Goal: Transaction & Acquisition: Purchase product/service

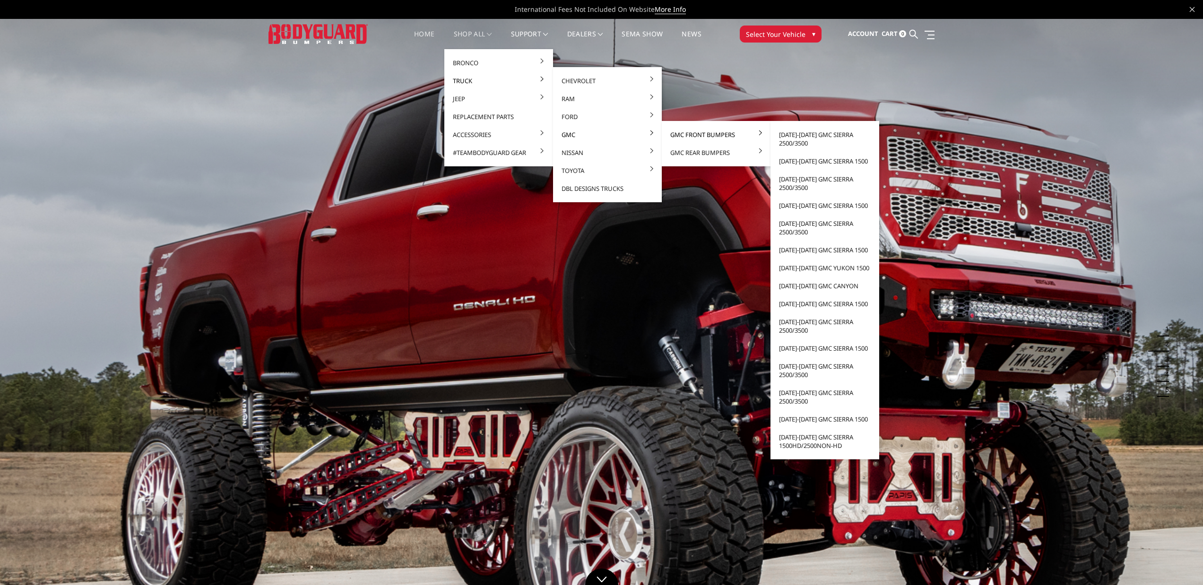
click at [676, 131] on link "GMC Front Bumpers" at bounding box center [716, 135] width 101 height 18
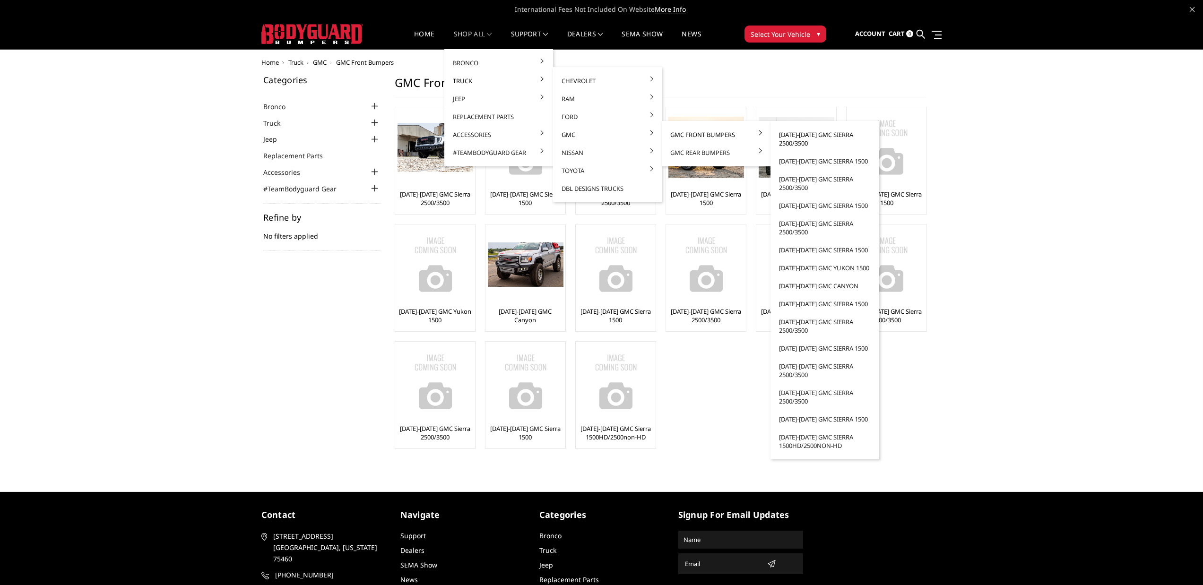
click at [798, 140] on link "[DATE]-[DATE] GMC Sierra 2500/3500" at bounding box center [825, 139] width 101 height 26
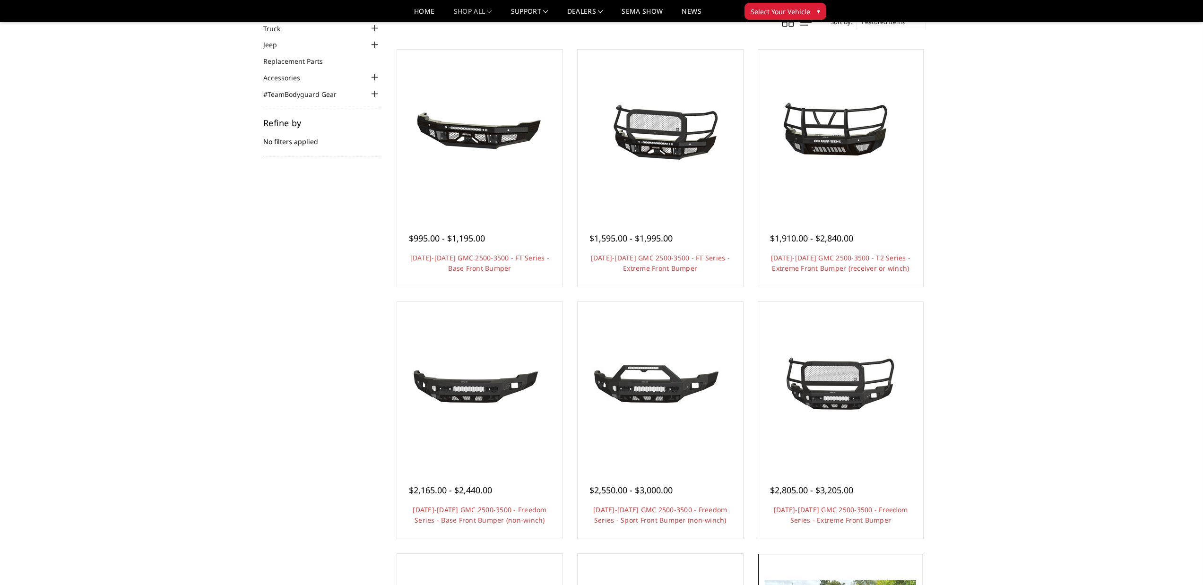
scroll to position [472, 0]
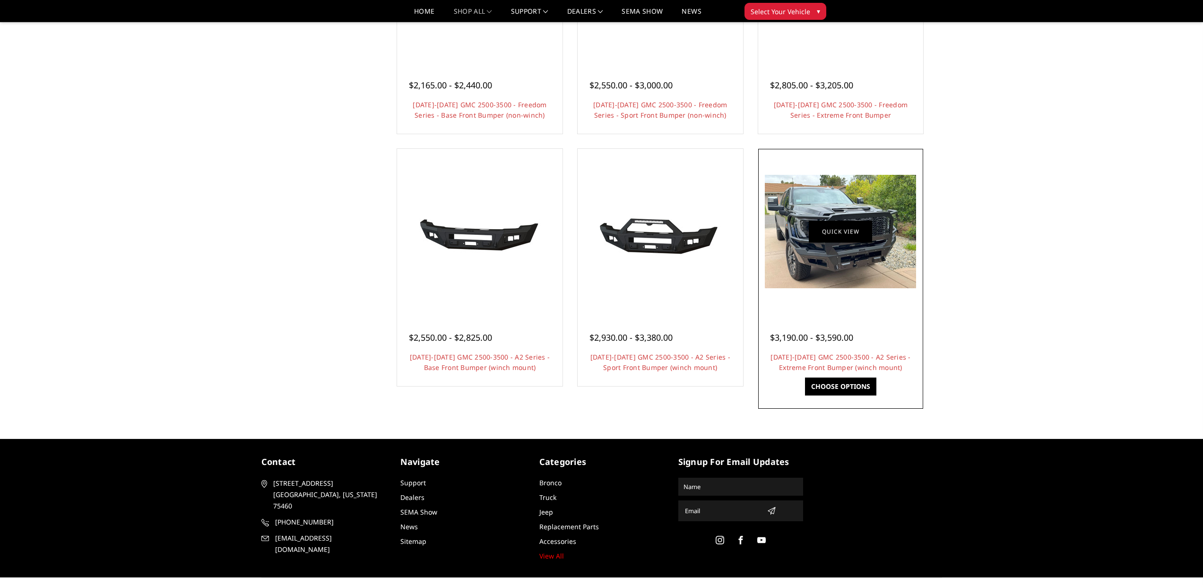
click at [827, 232] on link "Quick view" at bounding box center [840, 232] width 63 height 22
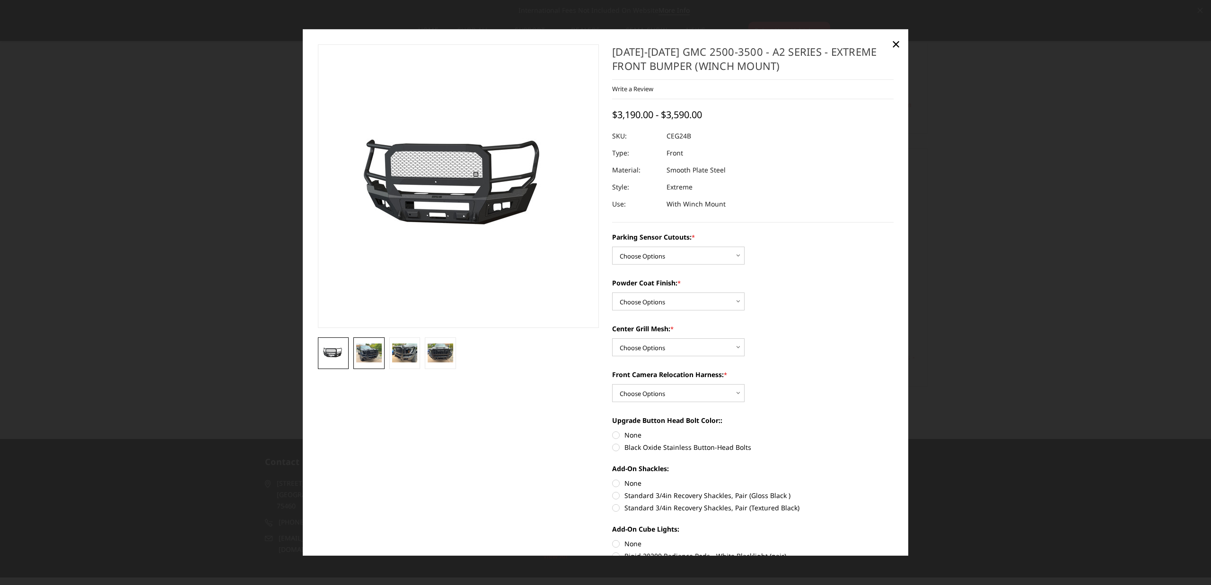
click at [362, 354] on img at bounding box center [369, 353] width 26 height 19
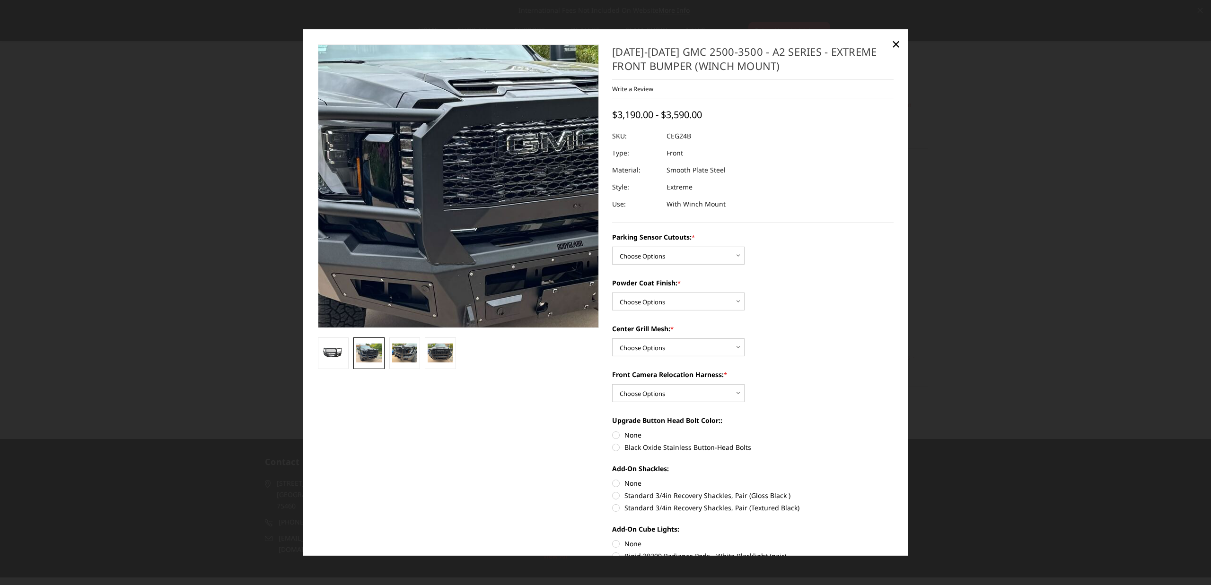
click at [434, 211] on img at bounding box center [483, 172] width 605 height 454
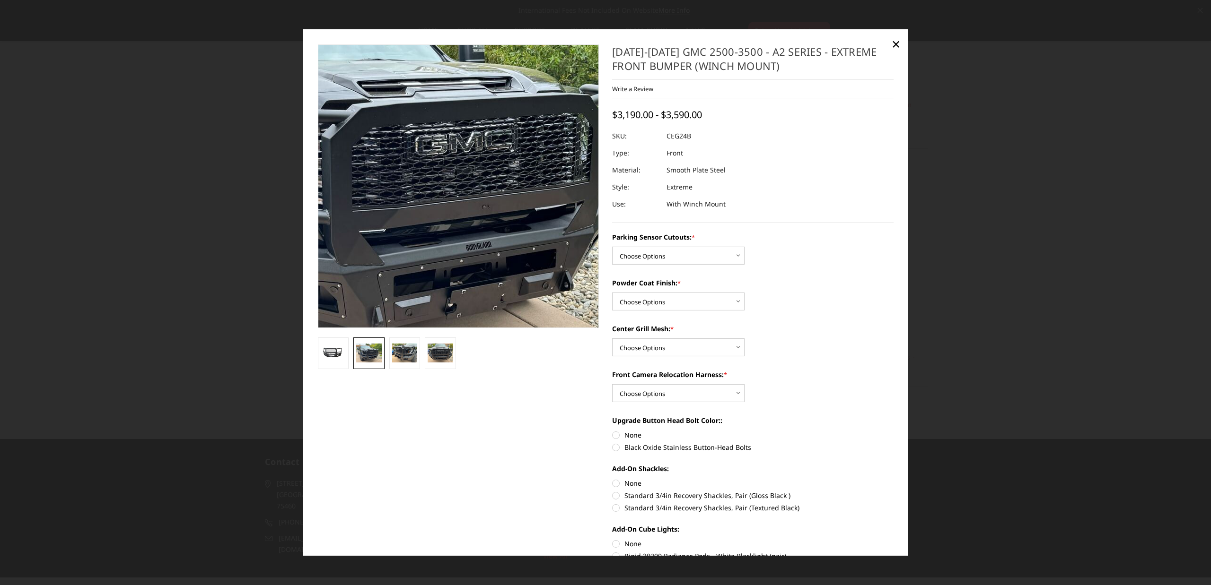
click at [509, 209] on img at bounding box center [391, 173] width 605 height 454
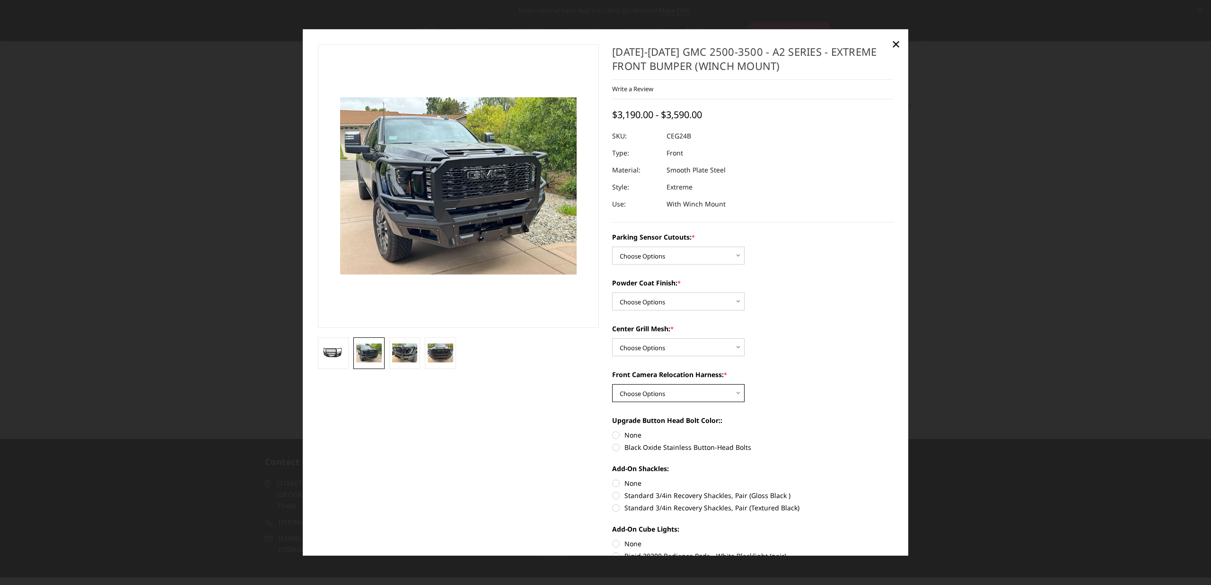
click at [683, 396] on select "Choose Options WITH Front Camera Relocation Harness WITHOUT Front Camera Reloca…" at bounding box center [678, 393] width 132 height 18
select select "2148"
click at [612, 384] on select "Choose Options WITH Front Camera Relocation Harness WITHOUT Front Camera Reloca…" at bounding box center [678, 393] width 132 height 18
click at [892, 46] on span "×" at bounding box center [895, 44] width 9 height 20
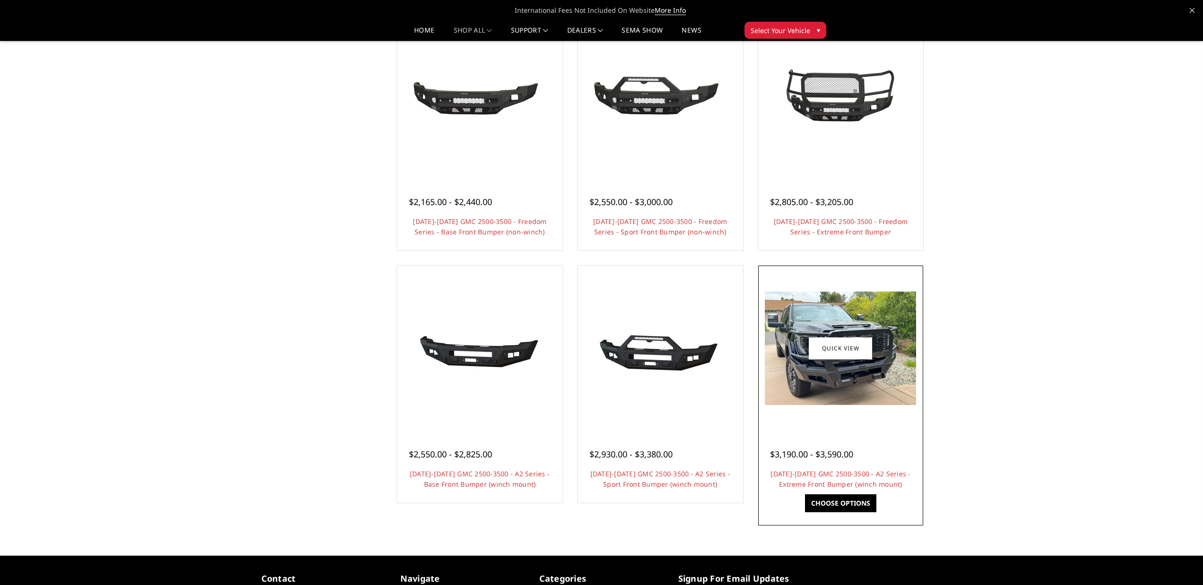
scroll to position [330, 0]
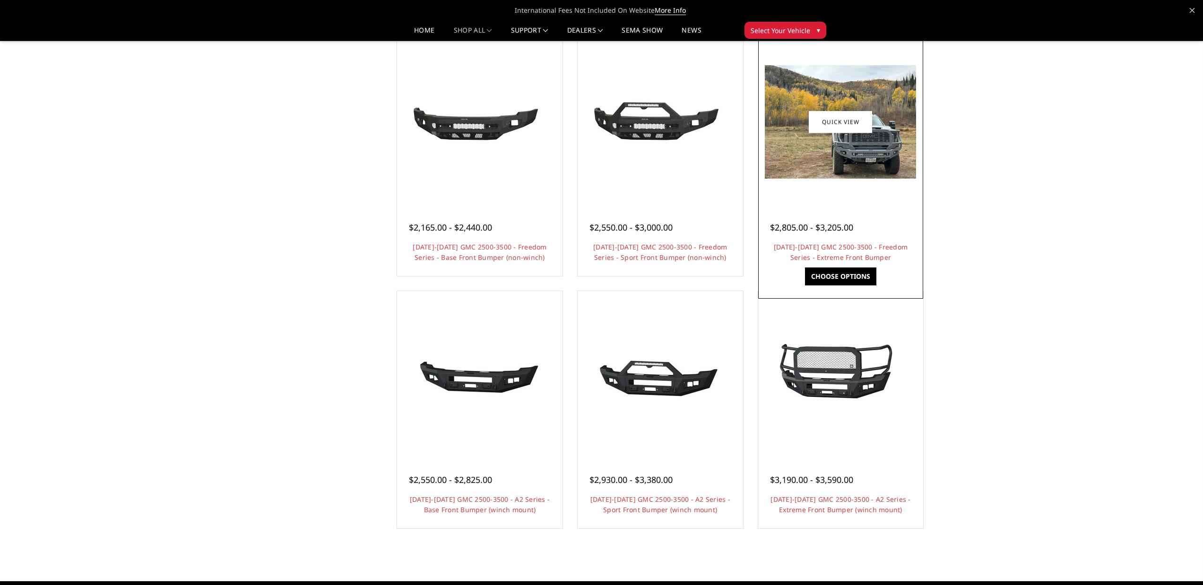
click at [831, 153] on img at bounding box center [840, 121] width 151 height 113
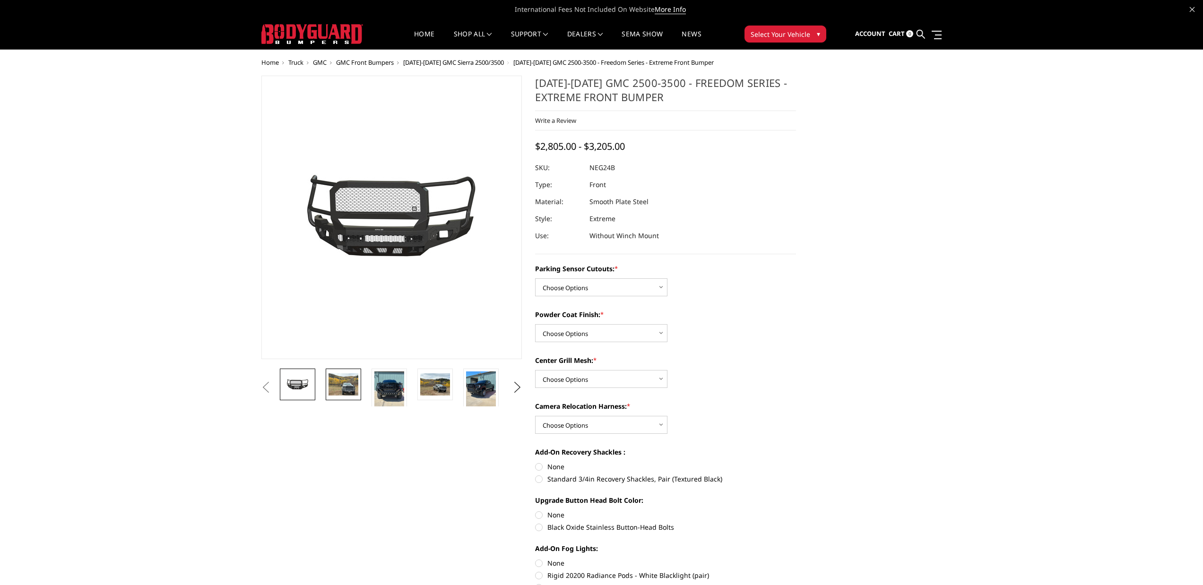
click at [346, 390] on img at bounding box center [344, 385] width 30 height 22
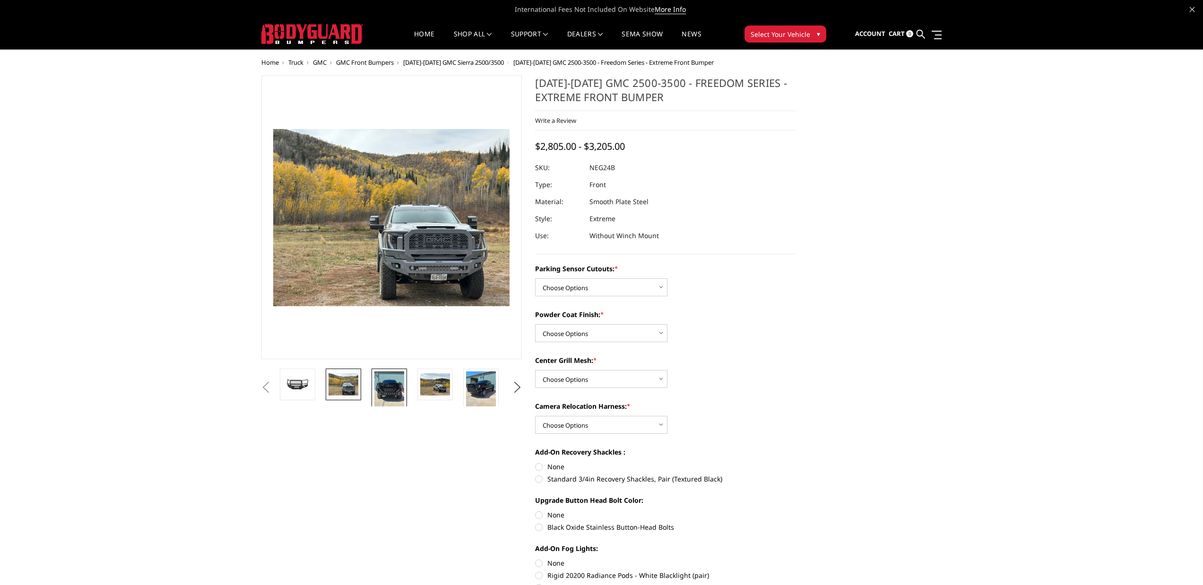
click at [374, 388] on link at bounding box center [389, 391] width 35 height 45
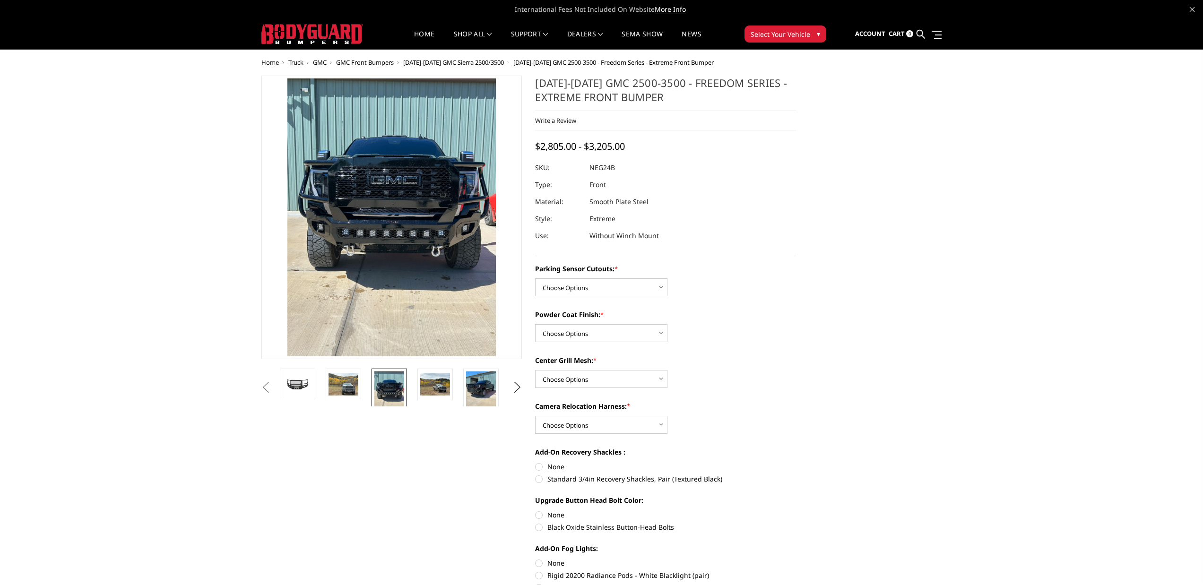
click at [401, 387] on img at bounding box center [390, 392] width 30 height 40
click at [432, 385] on img at bounding box center [435, 385] width 30 height 22
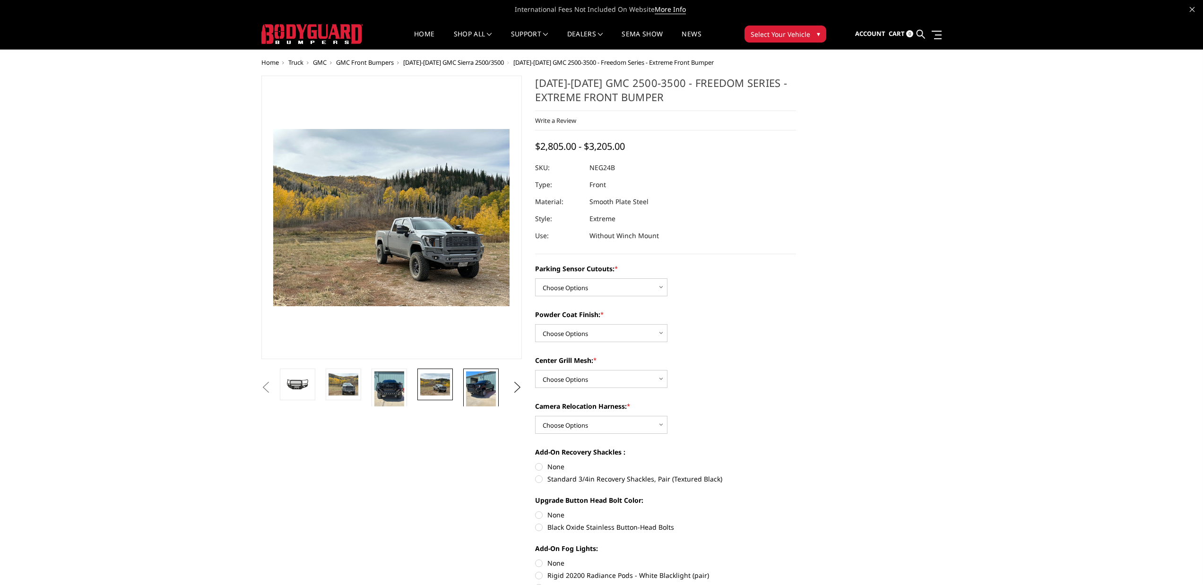
click at [480, 384] on img at bounding box center [481, 392] width 30 height 40
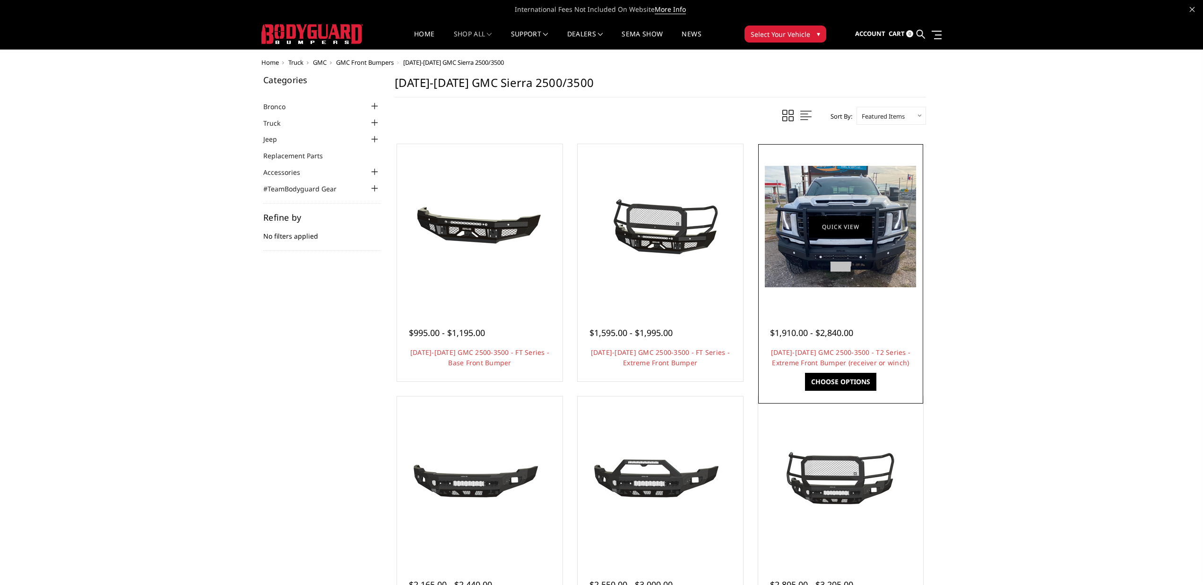
click at [836, 225] on link "Quick view" at bounding box center [840, 227] width 63 height 22
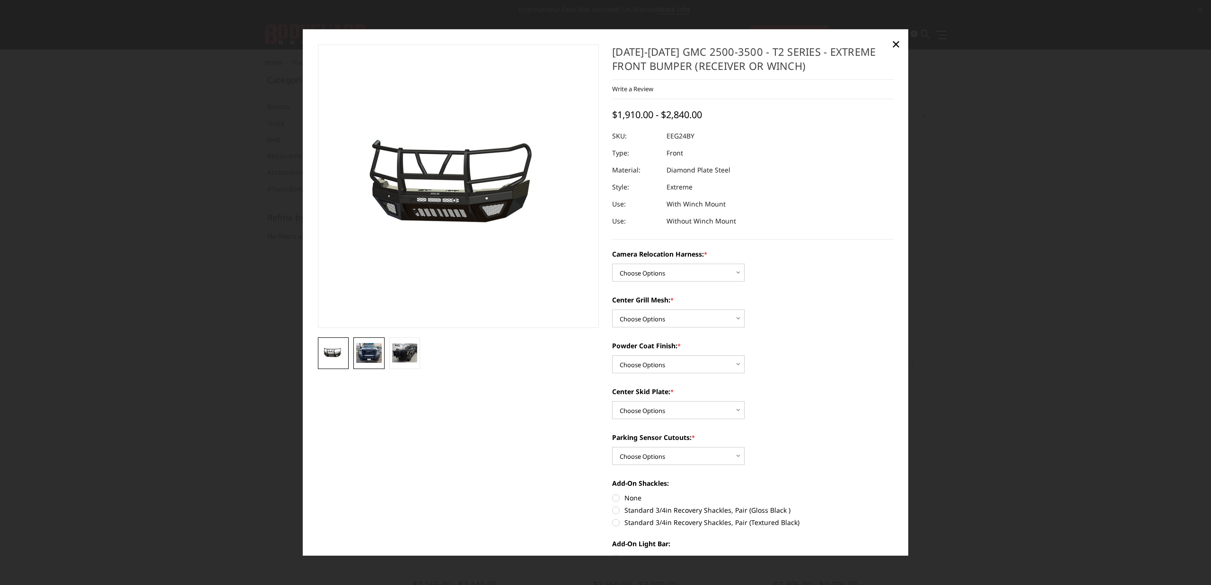
click at [363, 351] on img at bounding box center [369, 353] width 26 height 20
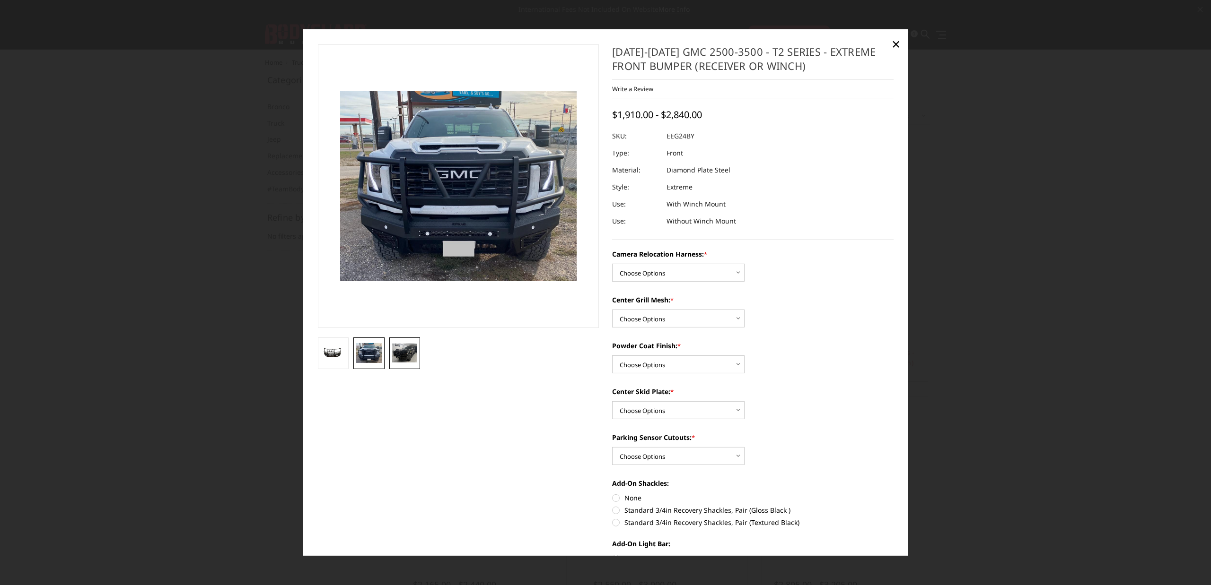
click at [404, 351] on img at bounding box center [405, 353] width 26 height 19
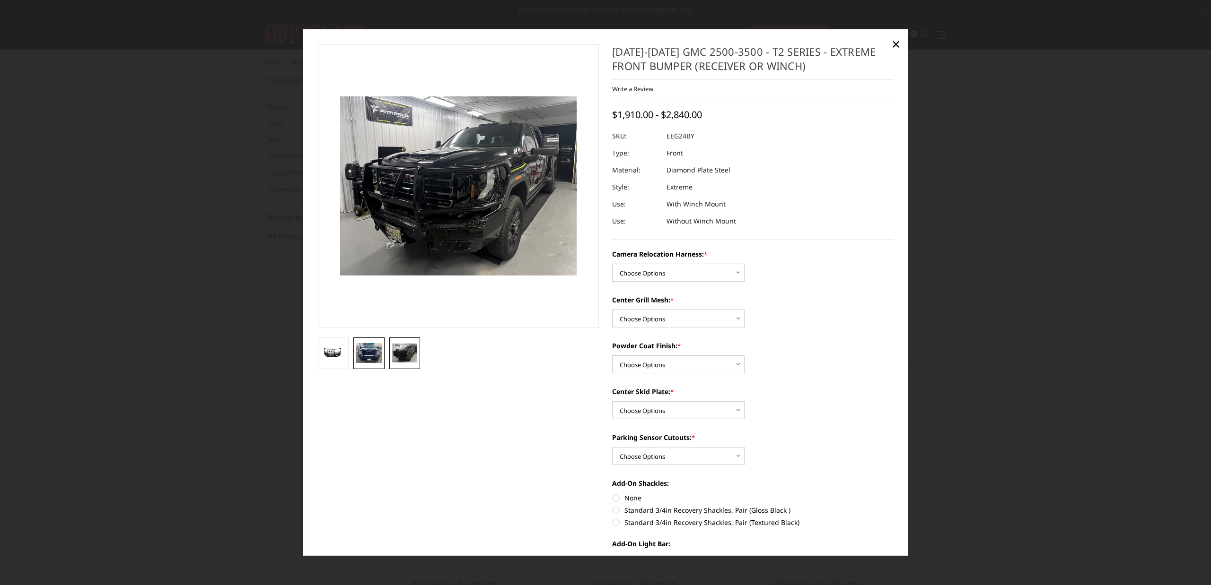
click at [376, 357] on img at bounding box center [369, 353] width 26 height 20
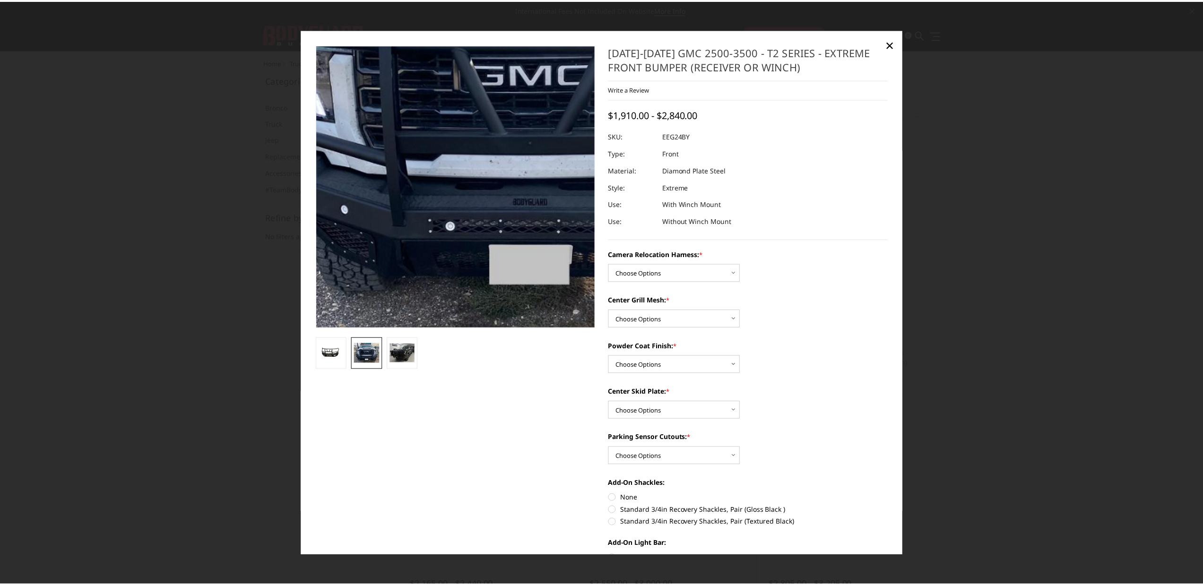
scroll to position [6, 0]
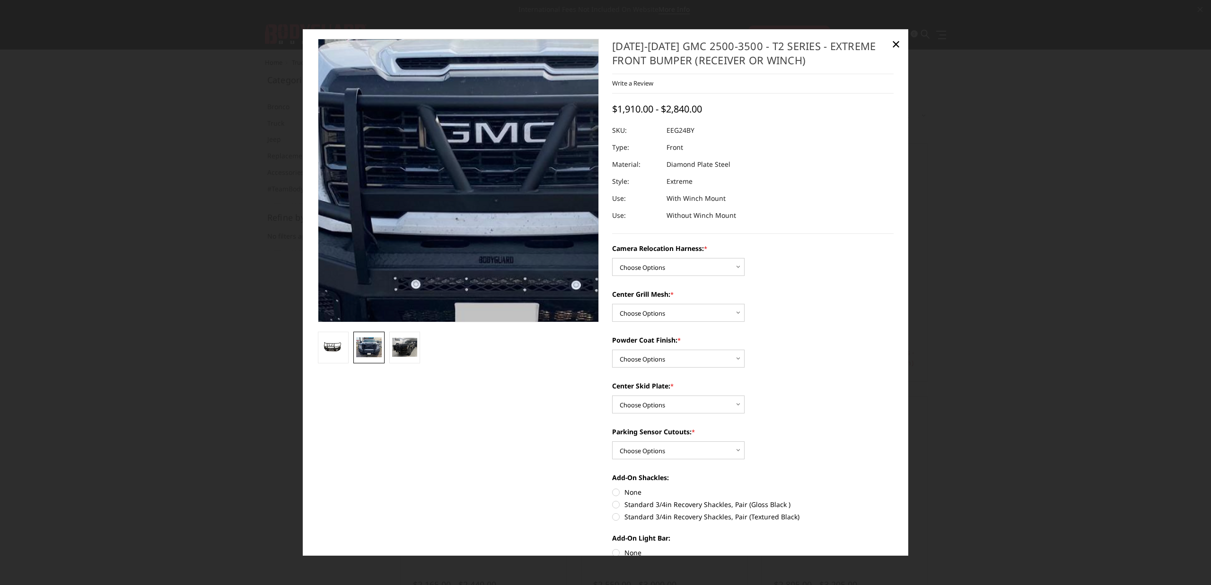
click at [424, 212] on img at bounding box center [494, 162] width 605 height 486
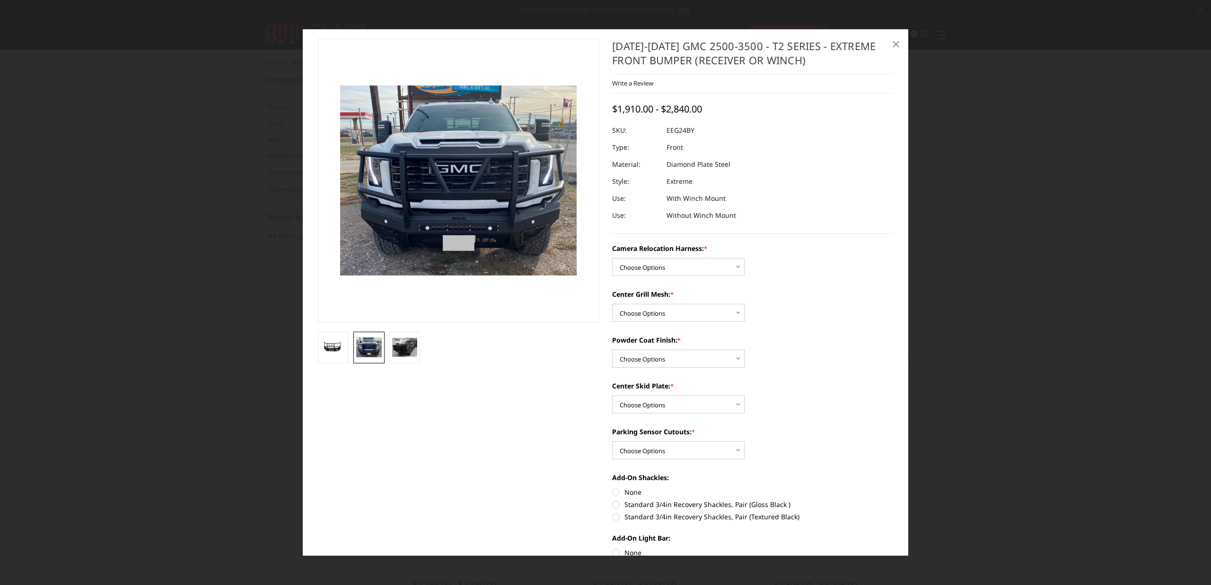
click at [897, 43] on span "×" at bounding box center [895, 44] width 9 height 20
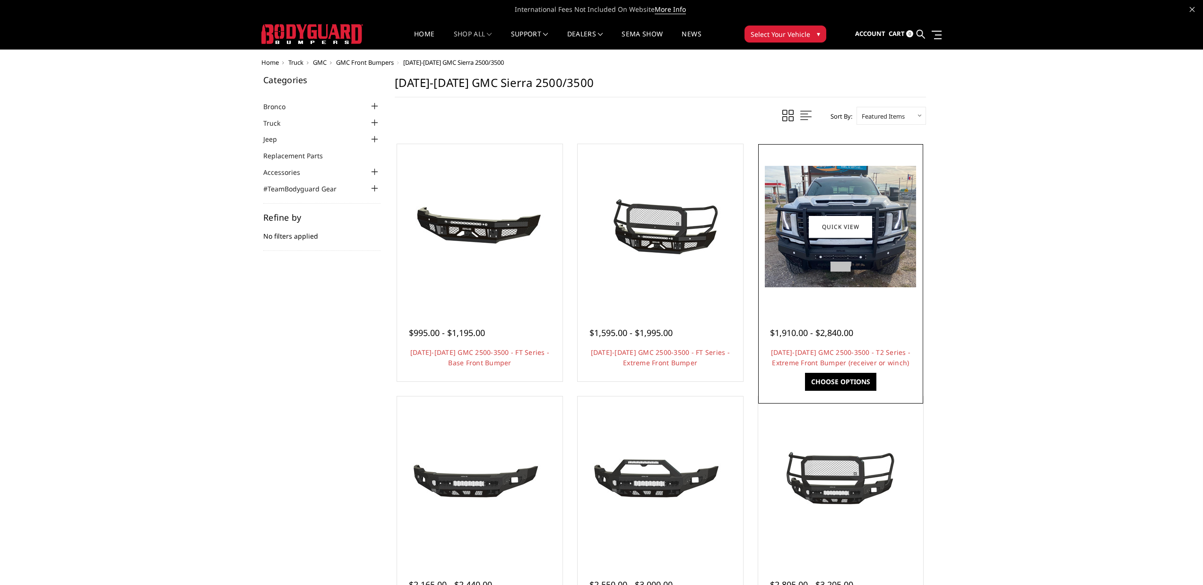
click at [834, 335] on span "$1,910.00 - $2,840.00" at bounding box center [811, 332] width 83 height 11
click at [820, 269] on img at bounding box center [840, 227] width 151 height 122
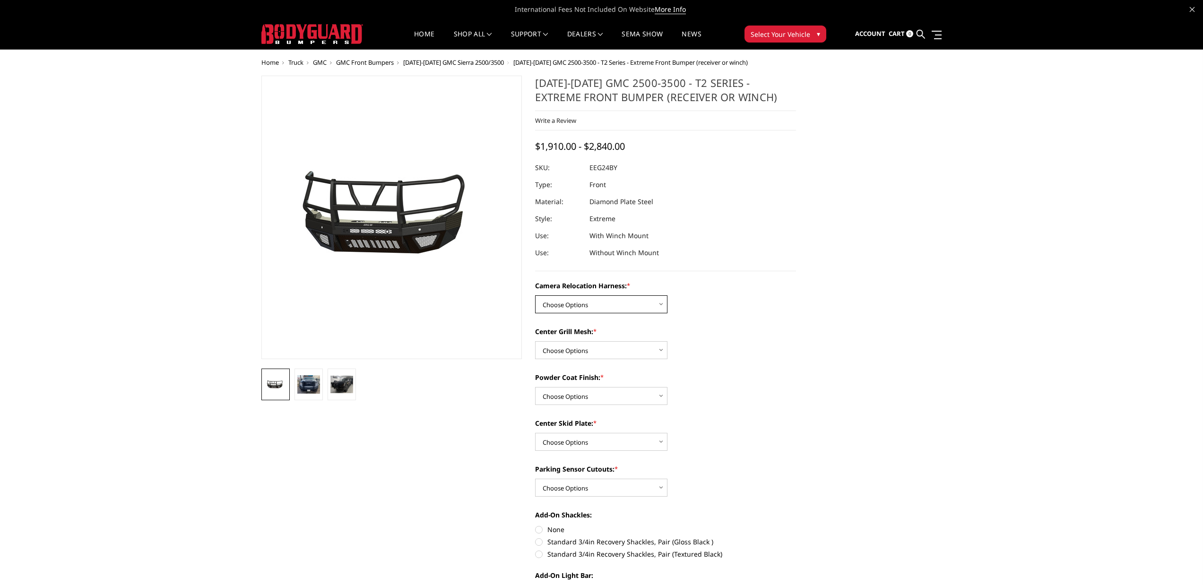
click at [620, 301] on select "Choose Options Without camera harness With camera harness" at bounding box center [601, 305] width 132 height 18
select select "3742"
click at [535, 296] on select "Choose Options Without camera harness With camera harness" at bounding box center [601, 305] width 132 height 18
click at [613, 353] on select "Choose Options Without expanded metal With expanded metal" at bounding box center [601, 350] width 132 height 18
select select "3740"
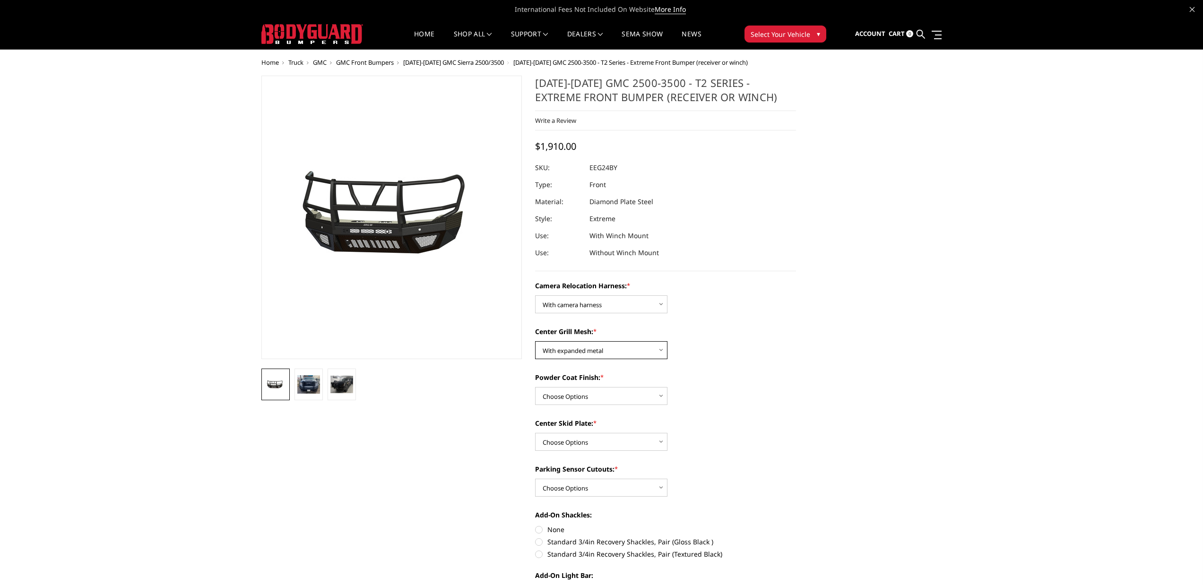
click at [535, 341] on select "Choose Options Without expanded metal With expanded metal" at bounding box center [601, 350] width 132 height 18
click at [605, 402] on select "Choose Options Textured Black Powder Coat Gloss Black Powder Coat Bare Metal" at bounding box center [601, 396] width 132 height 18
select select "3739"
click at [535, 387] on select "Choose Options Textured Black Powder Coat Gloss Black Powder Coat Bare Metal" at bounding box center [601, 396] width 132 height 18
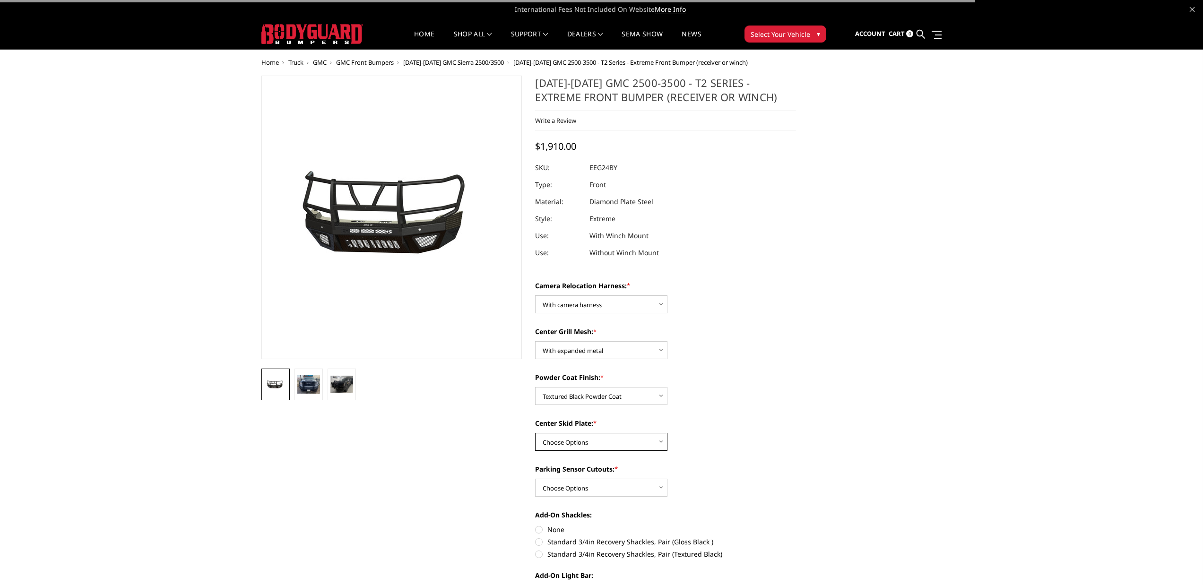
click at [591, 441] on select "Choose Options Winch Mount Skid Plate Standard Skid Plate (included) 2" Receive…" at bounding box center [601, 442] width 132 height 18
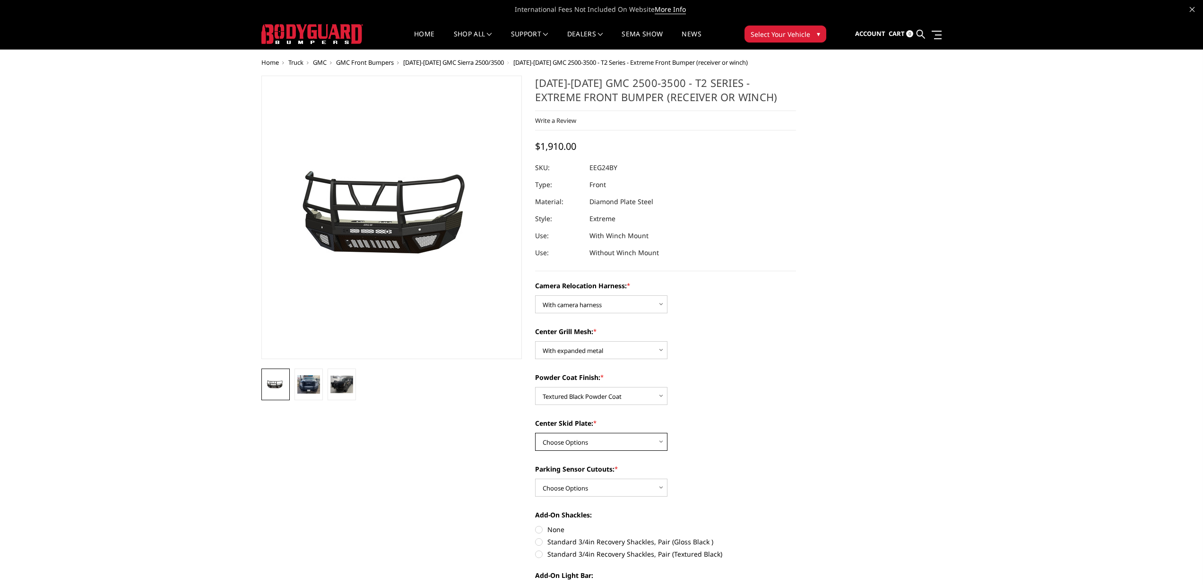
select select "3736"
click at [535, 433] on select "Choose Options Winch Mount Skid Plate Standard Skid Plate (included) 2" Receive…" at bounding box center [601, 442] width 132 height 18
click at [579, 491] on select "Choose Options Yes - With Parking Sensor Cutouts" at bounding box center [601, 488] width 132 height 18
select select "3733"
click at [535, 479] on select "Choose Options Yes - With Parking Sensor Cutouts" at bounding box center [601, 488] width 132 height 18
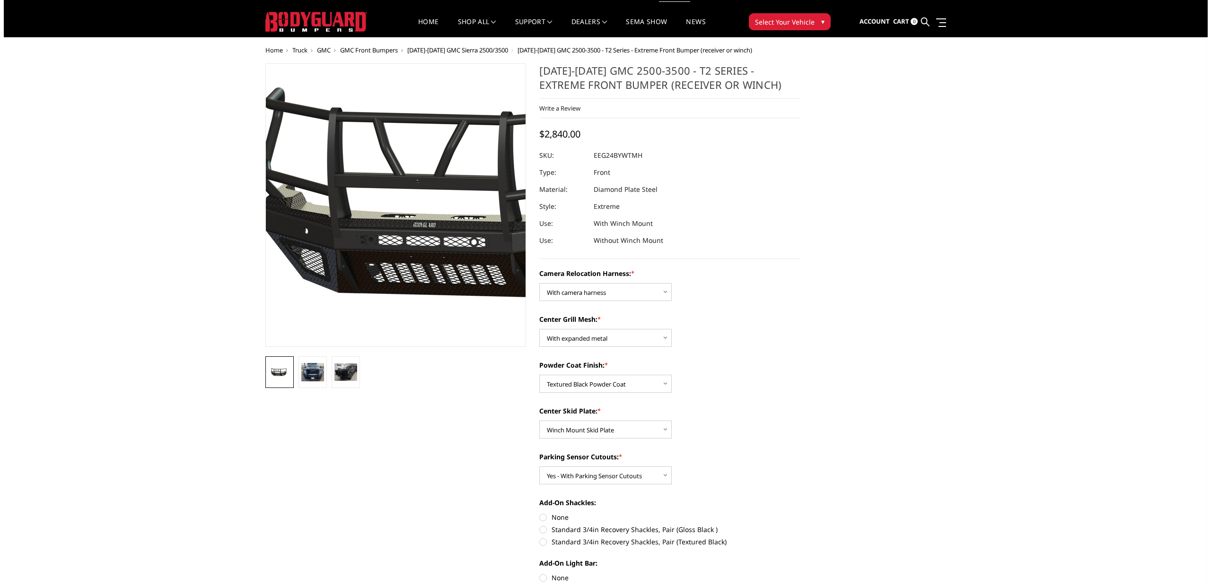
scroll to position [18, 0]
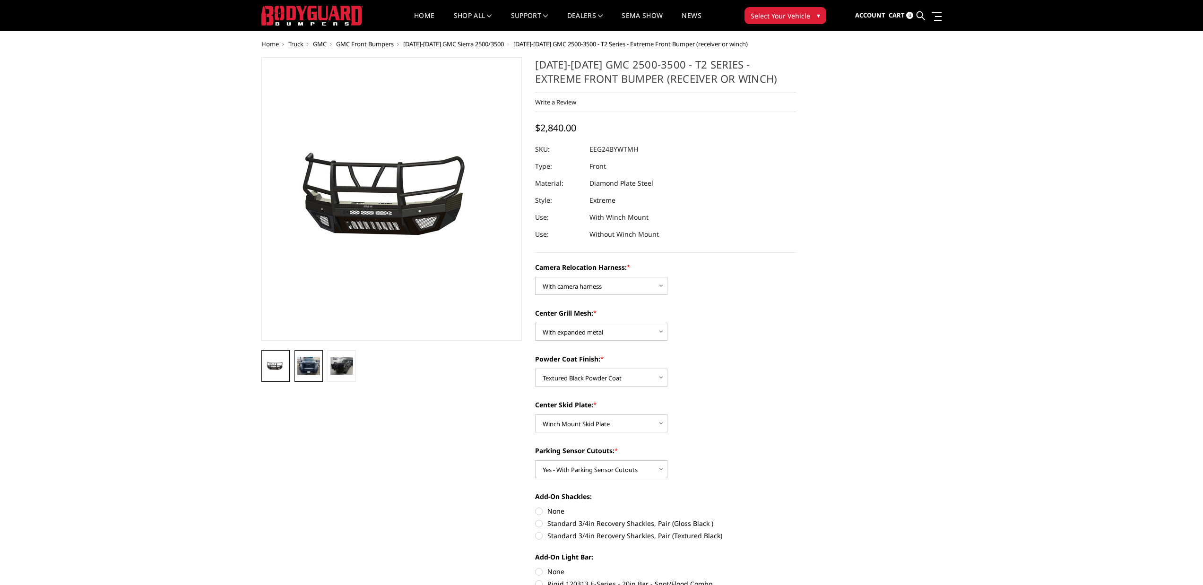
click at [310, 366] on img at bounding box center [308, 366] width 23 height 18
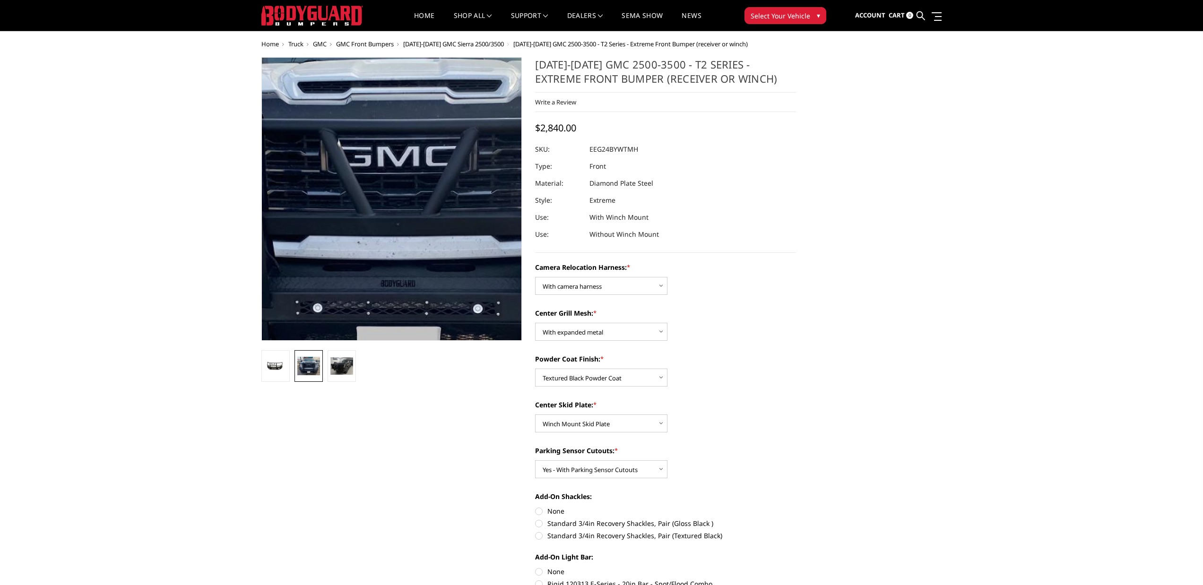
click at [388, 218] on img at bounding box center [396, 186] width 605 height 486
